Goal: Task Accomplishment & Management: Use online tool/utility

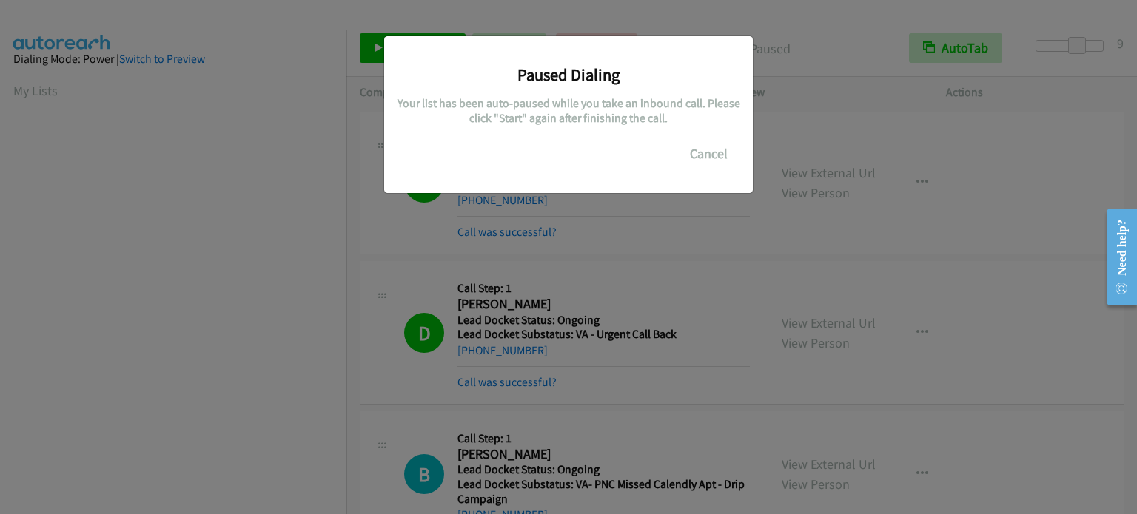
scroll to position [316, 0]
click at [99, 363] on div "Paused Dialing Your list has been auto-paused while you take an inbound call. P…" at bounding box center [568, 263] width 1137 height 501
click at [50, 242] on div "Paused Dialing Your list has been auto-paused while you take an inbound call. P…" at bounding box center [568, 263] width 1137 height 501
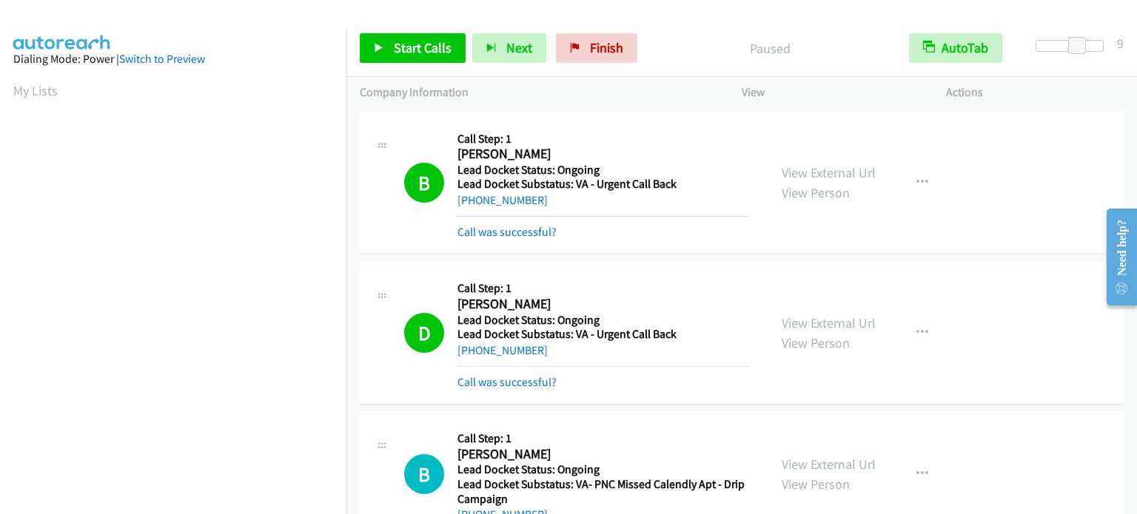
scroll to position [0, 0]
click at [38, 91] on link "My Lists" at bounding box center [35, 90] width 44 height 17
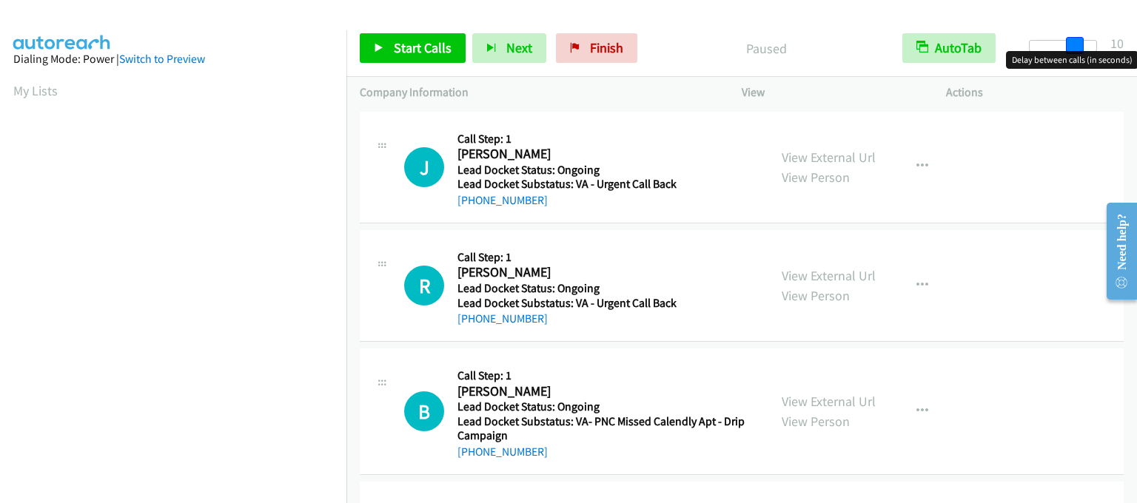
drag, startPoint x: 1037, startPoint y: 46, endPoint x: 1082, endPoint y: 47, distance: 45.2
click at [1082, 47] on span at bounding box center [1075, 46] width 18 height 18
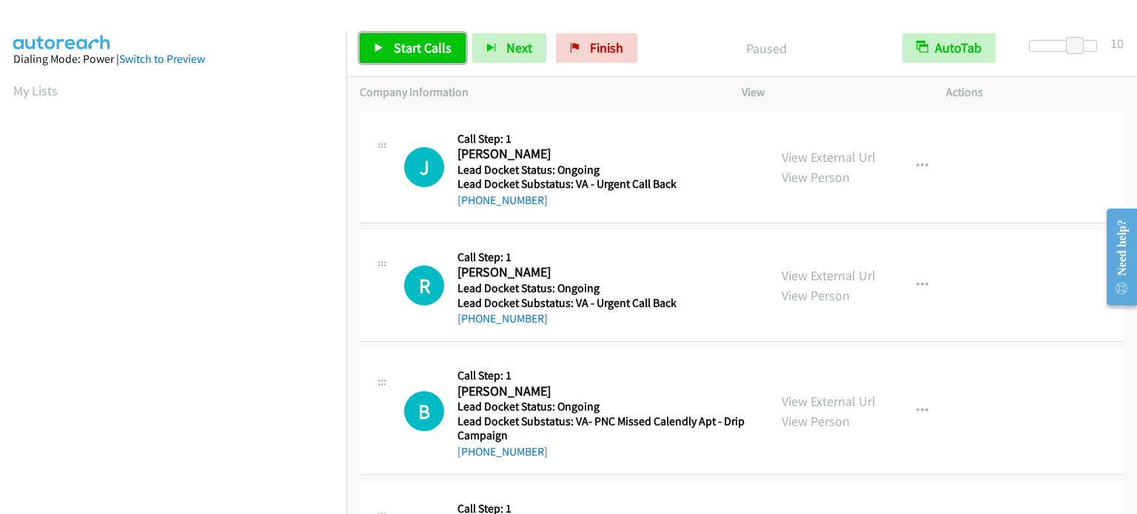
click at [435, 50] on span "Start Calls" at bounding box center [423, 47] width 58 height 17
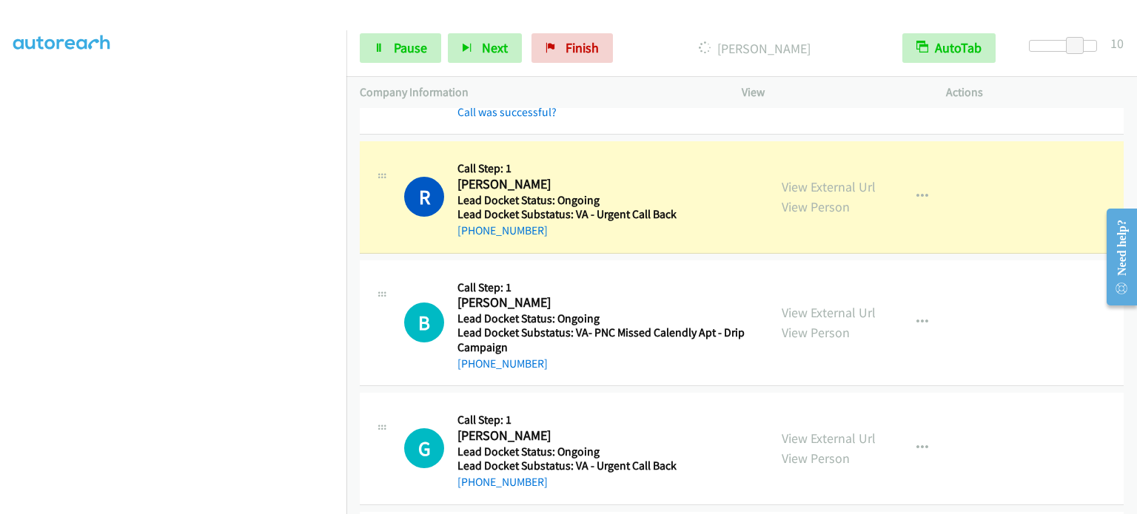
scroll to position [116, 0]
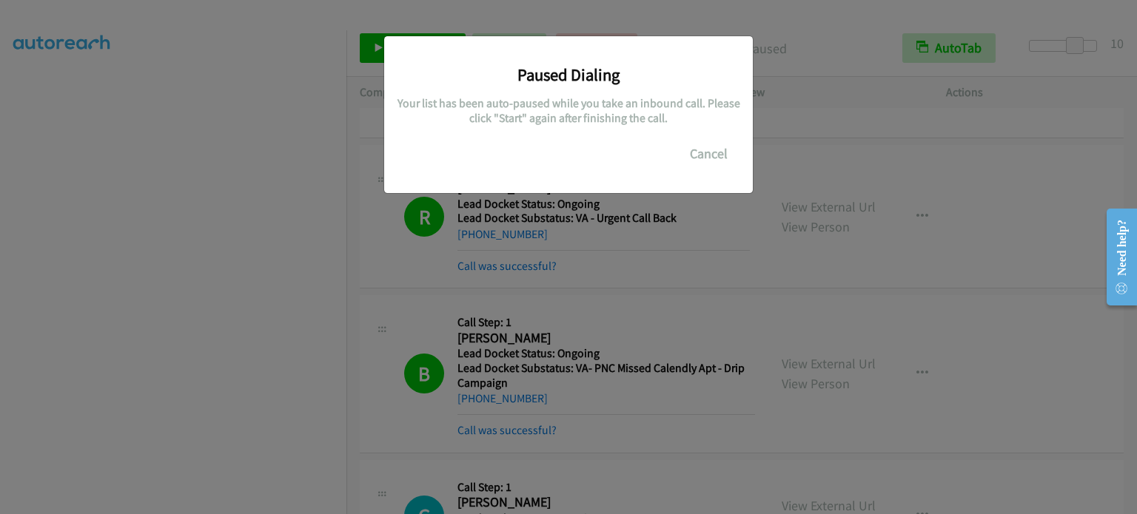
click at [295, 417] on div "Paused Dialing Your list has been auto-paused while you take an inbound call. P…" at bounding box center [568, 263] width 1137 height 501
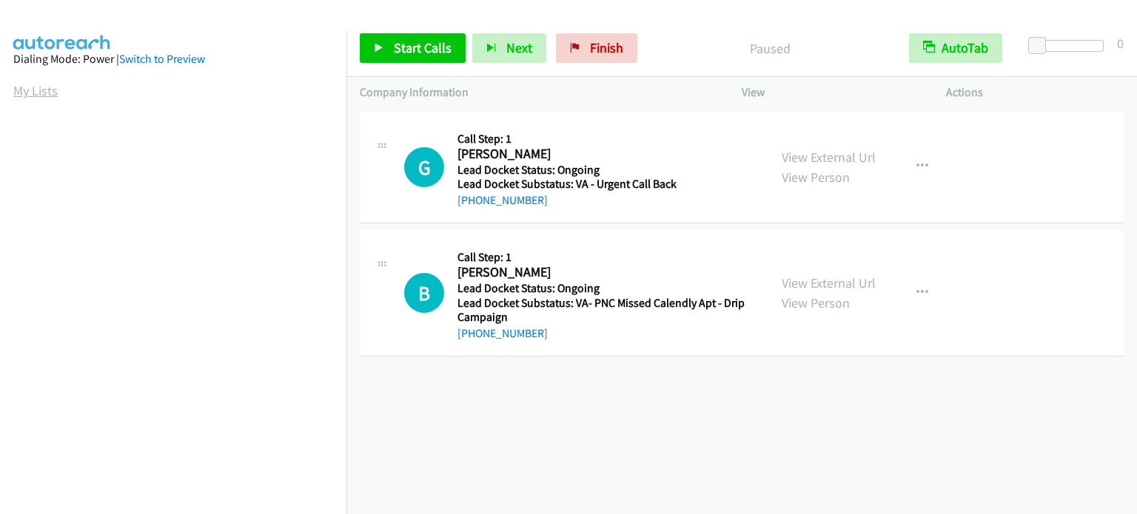
click at [30, 82] on link "My Lists" at bounding box center [35, 90] width 44 height 17
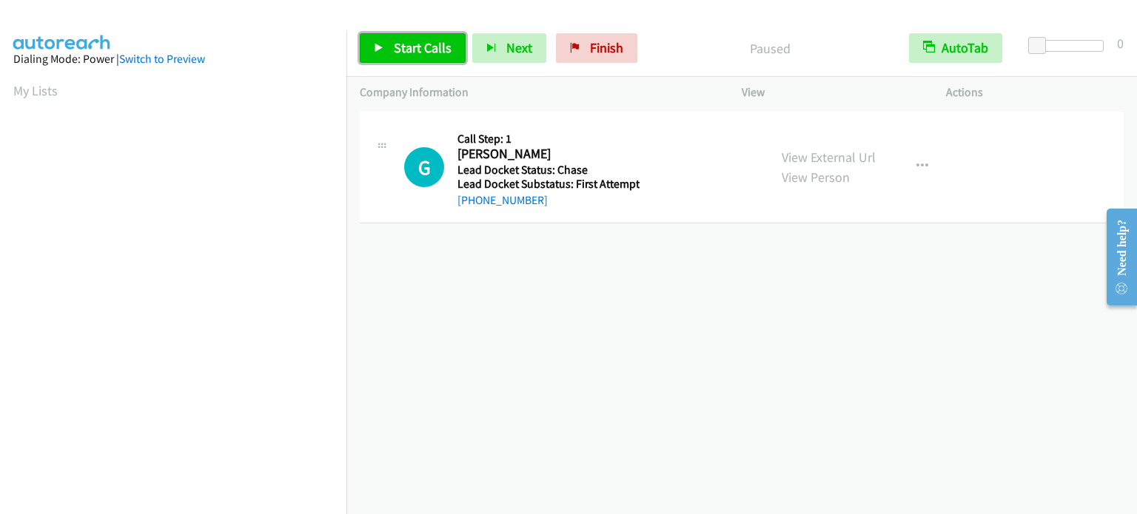
click at [406, 43] on span "Start Calls" at bounding box center [423, 47] width 58 height 17
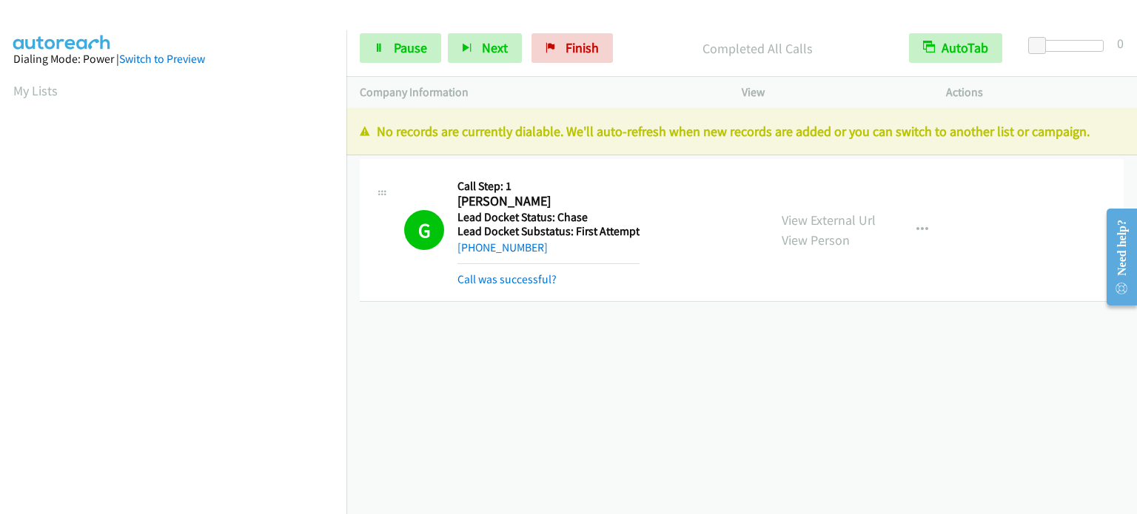
scroll to position [316, 0]
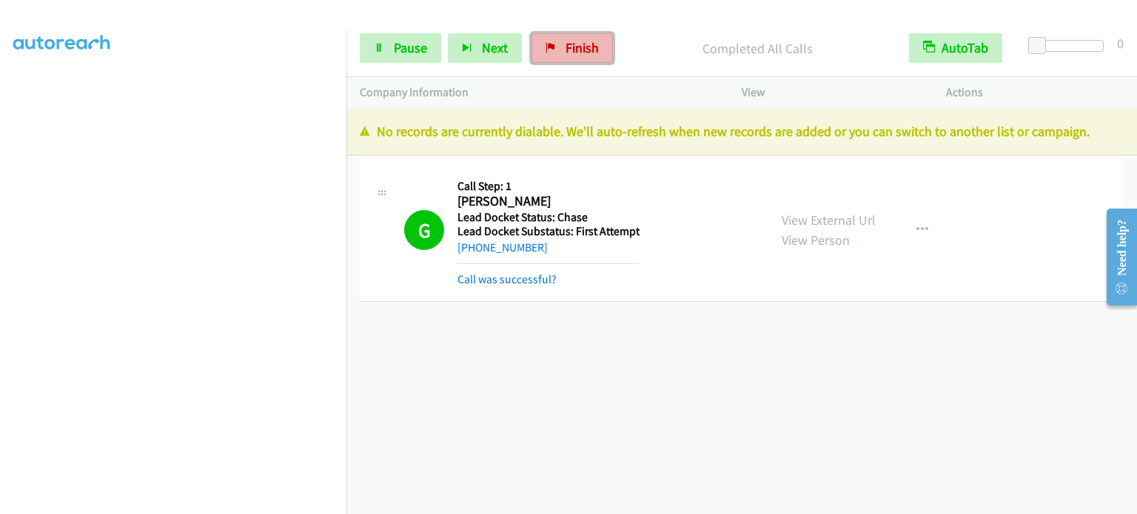
click at [575, 47] on span "Finish" at bounding box center [581, 47] width 33 height 17
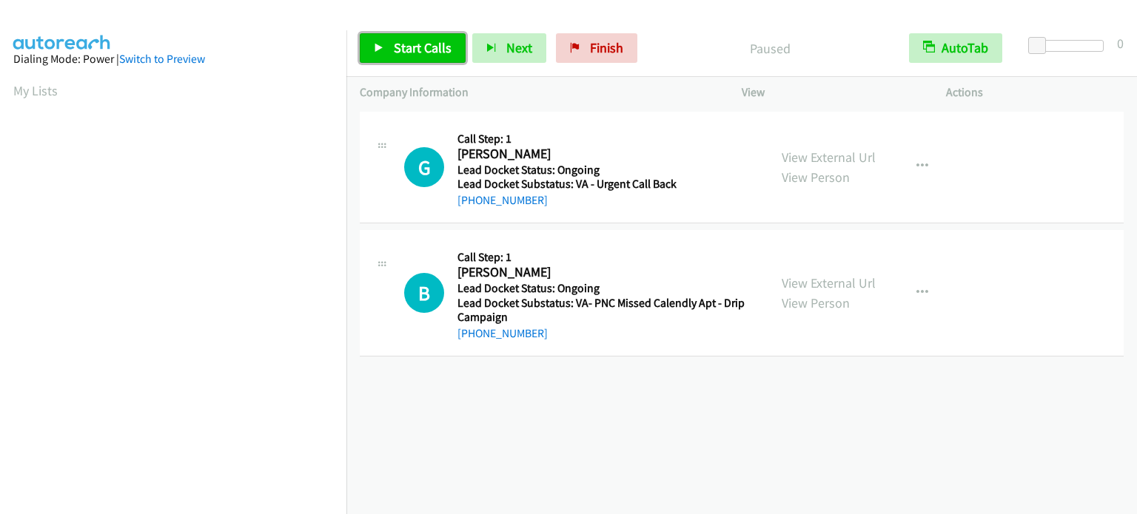
click at [431, 53] on span "Start Calls" at bounding box center [423, 47] width 58 height 17
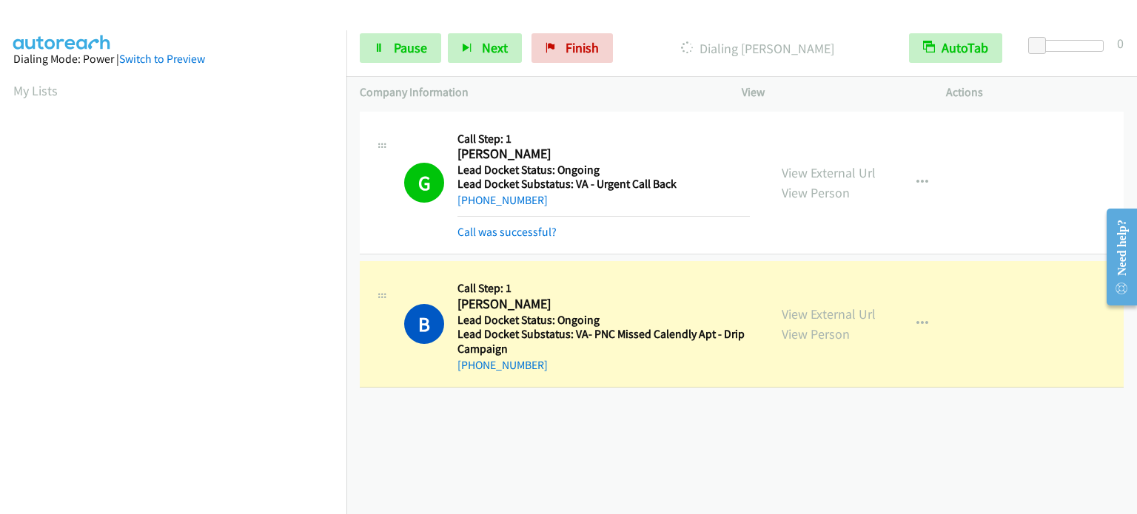
scroll to position [316, 0]
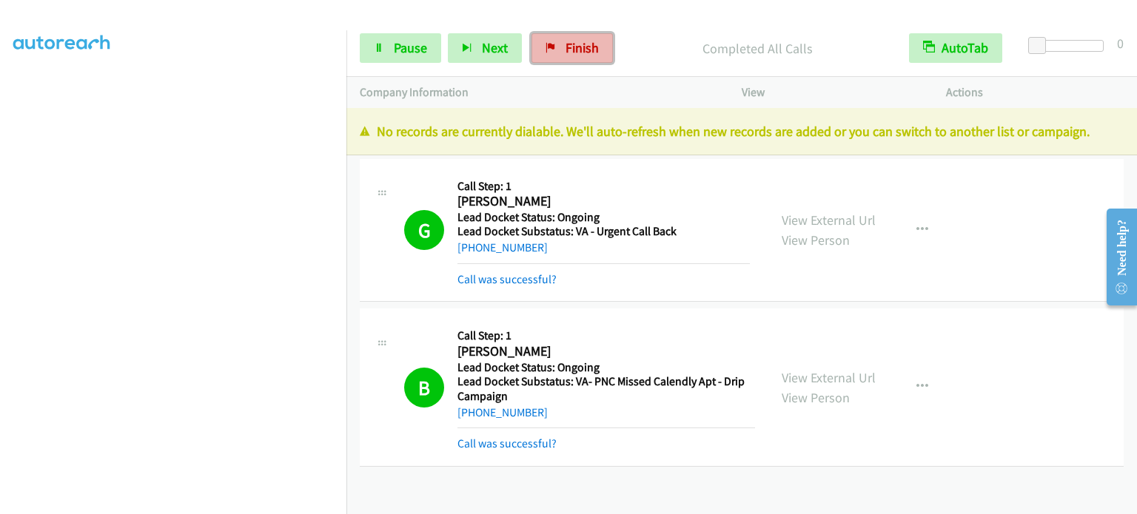
click at [599, 41] on link "Finish" at bounding box center [571, 48] width 81 height 30
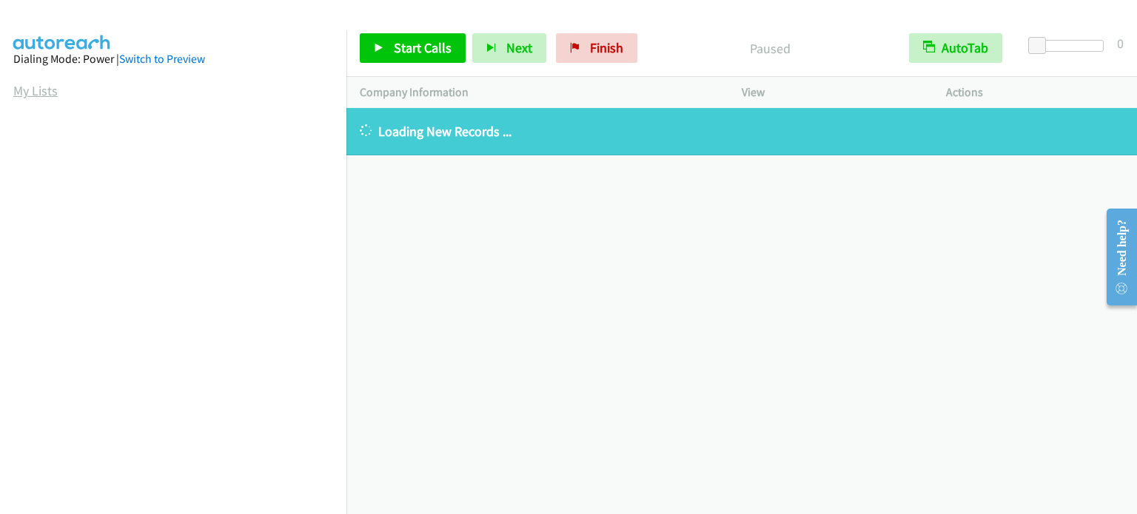
click at [27, 90] on link "My Lists" at bounding box center [35, 90] width 44 height 17
